Goal: Task Accomplishment & Management: Manage account settings

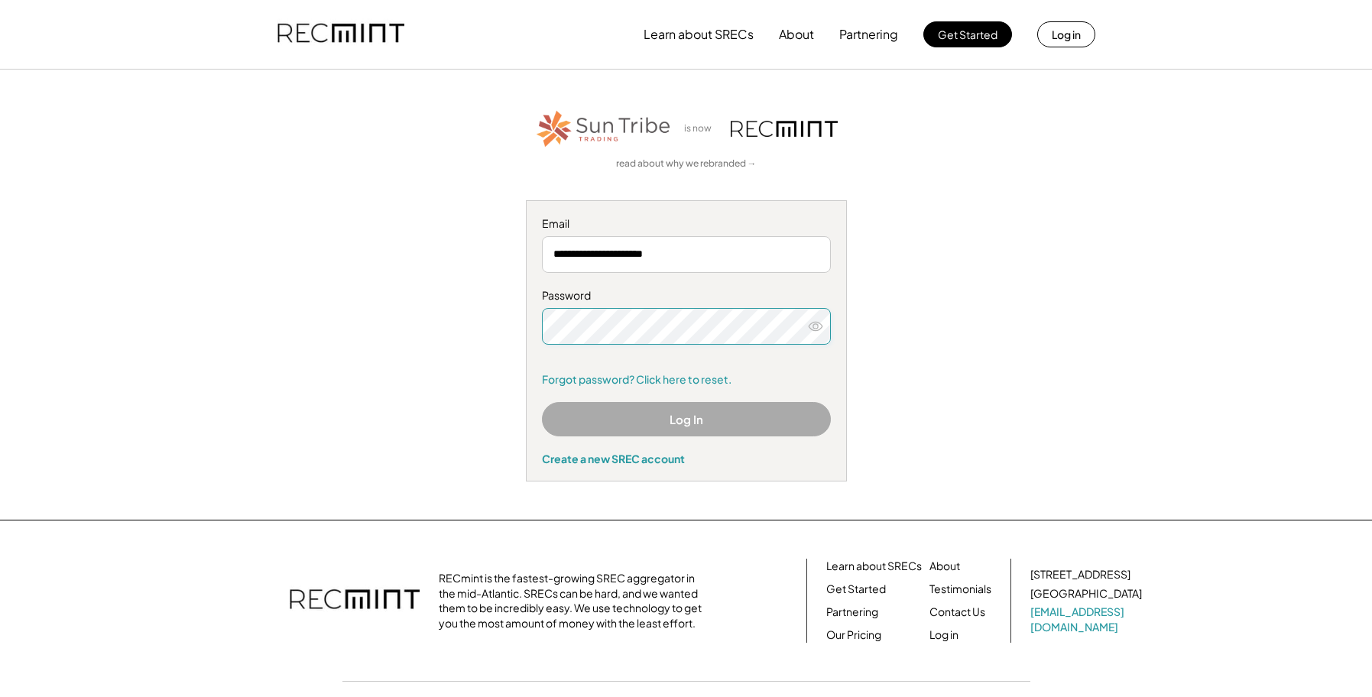
click at [637, 414] on button "Log In" at bounding box center [686, 419] width 289 height 34
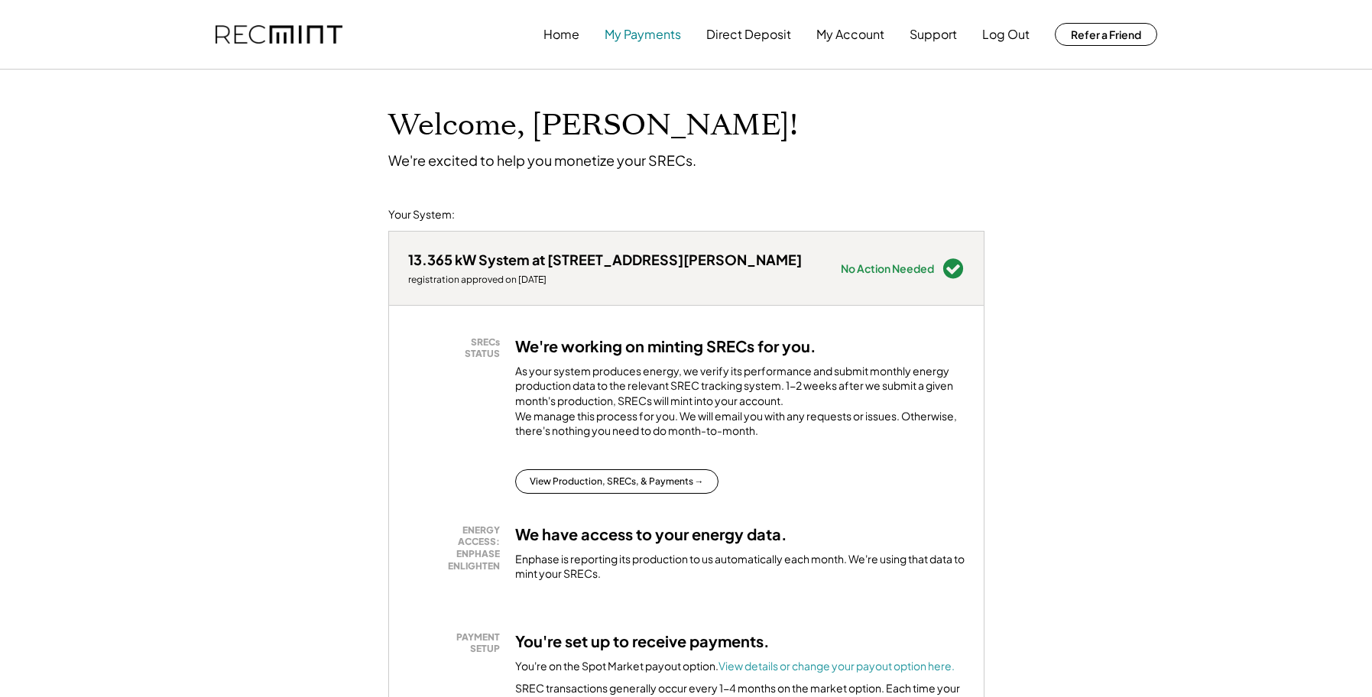
click at [640, 35] on button "My Payments" at bounding box center [643, 34] width 76 height 31
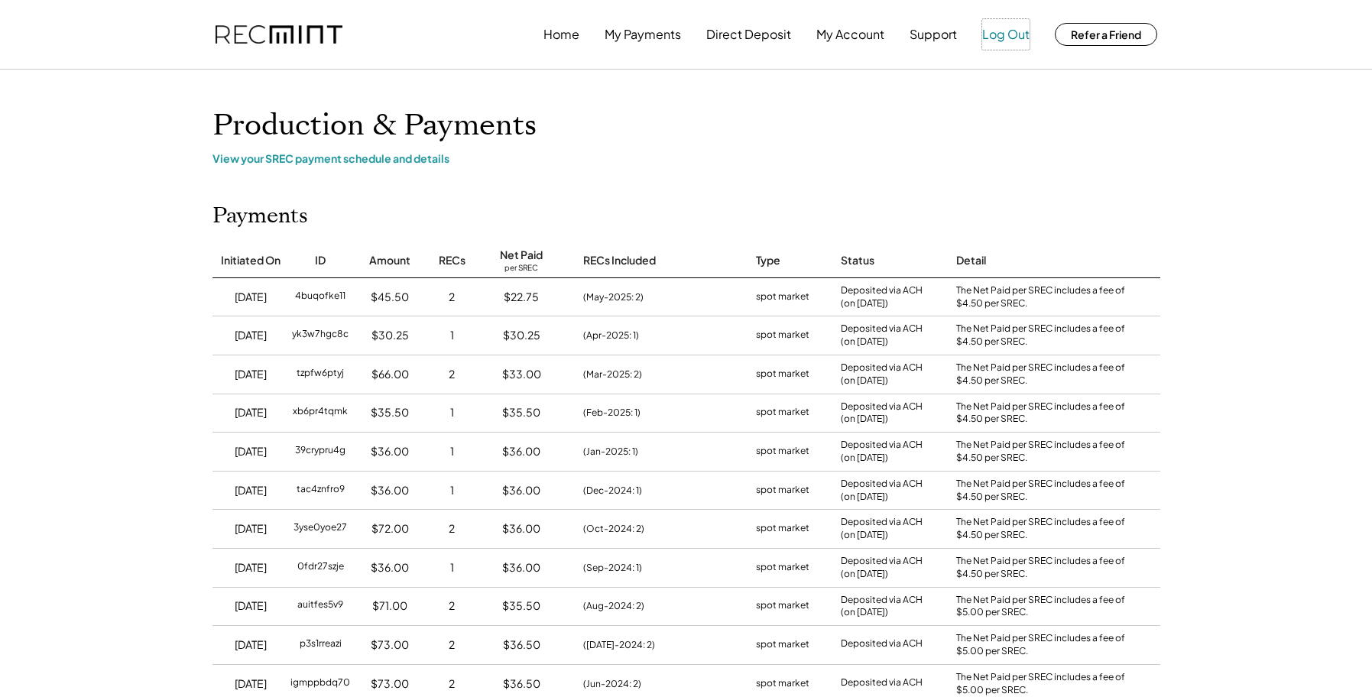
click at [1006, 34] on button "Log Out" at bounding box center [1006, 34] width 47 height 31
